Goal: Navigation & Orientation: Find specific page/section

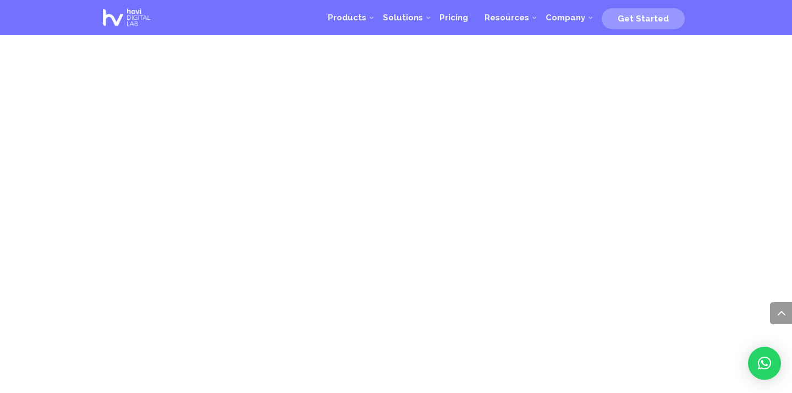
scroll to position [628, 0]
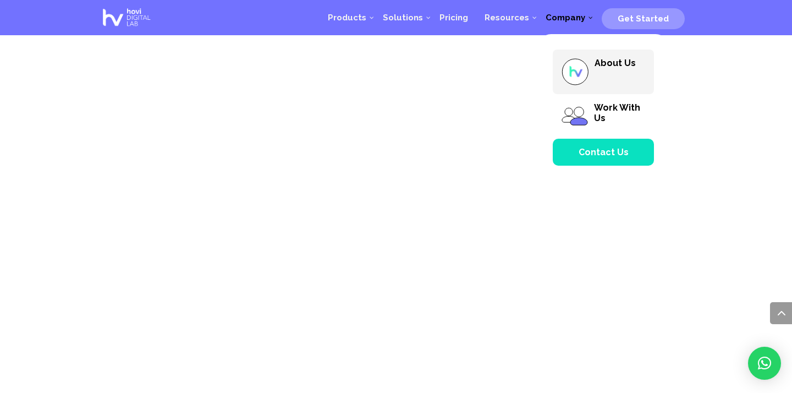
click at [582, 64] on img at bounding box center [575, 72] width 28 height 28
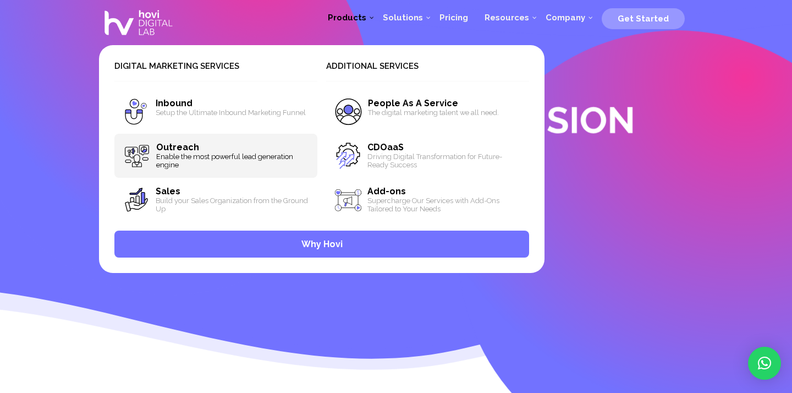
click at [255, 160] on span "Enable the most powerful lead generation engine" at bounding box center [232, 160] width 153 height 16
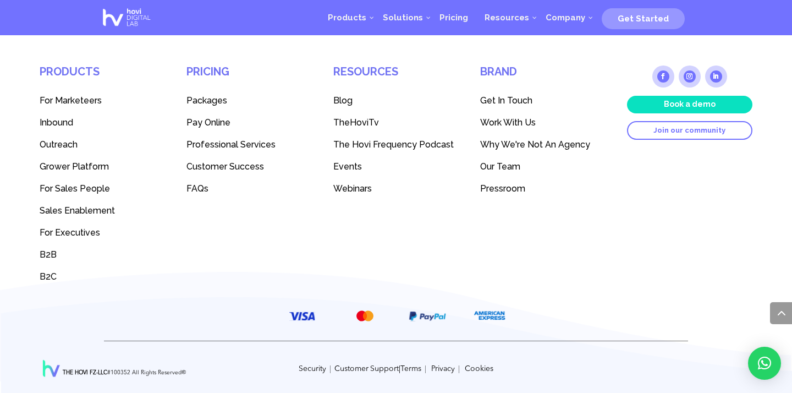
scroll to position [2400, 0]
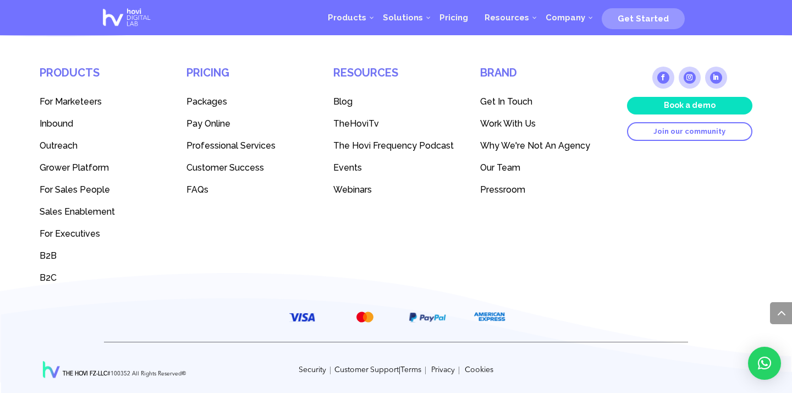
click at [533, 126] on span "Work With Us" at bounding box center [508, 123] width 56 height 10
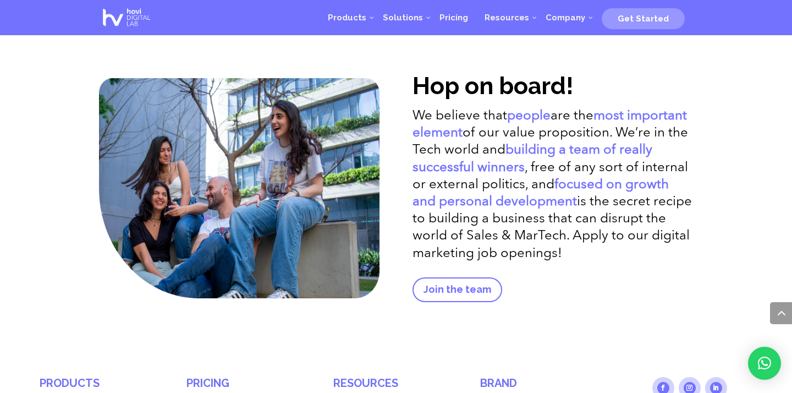
scroll to position [2123, 0]
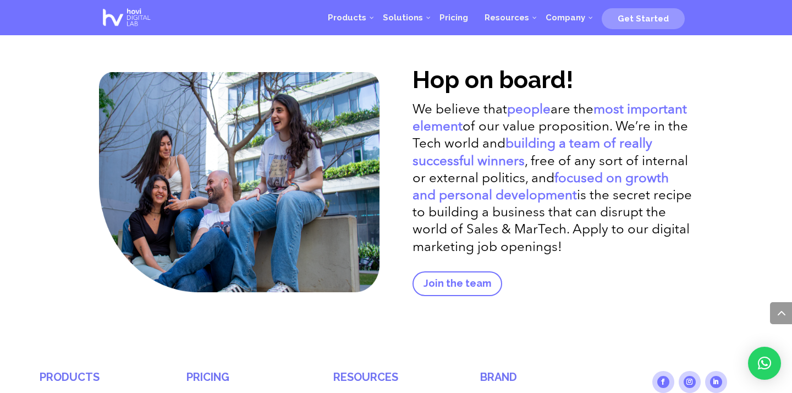
drag, startPoint x: 387, startPoint y: 78, endPoint x: 636, endPoint y: 254, distance: 304.7
click at [636, 254] on div "Hop on board! We believe that people are the most important element of our valu…" at bounding box center [396, 184] width 594 height 254
click at [636, 254] on p "We believe that people are the most important element of our value proposition.…" at bounding box center [552, 179] width 280 height 155
